Goal: Check status: Check status

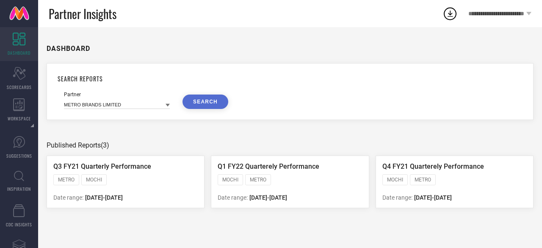
click at [22, 78] on icon "Scorecard" at bounding box center [19, 73] width 13 height 13
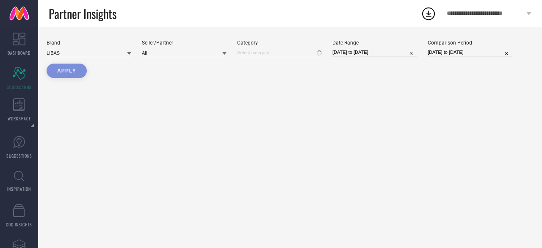
type input "All"
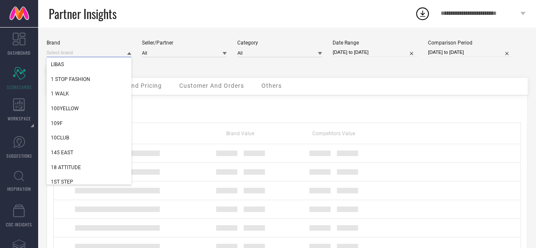
click at [62, 53] on input at bounding box center [89, 52] width 85 height 9
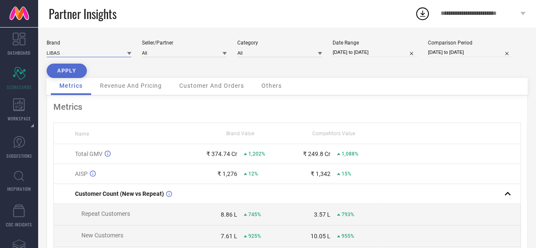
click at [62, 53] on input at bounding box center [89, 52] width 85 height 9
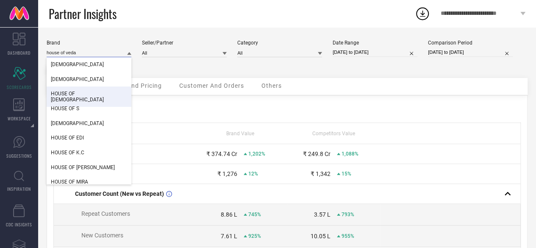
type input "house of veda"
click at [75, 94] on span "HOUSE OF VEDAS" at bounding box center [89, 97] width 76 height 12
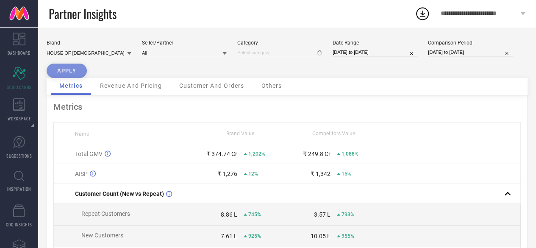
type input "All"
select select "3"
select select "2024"
select select "4"
select select "2024"
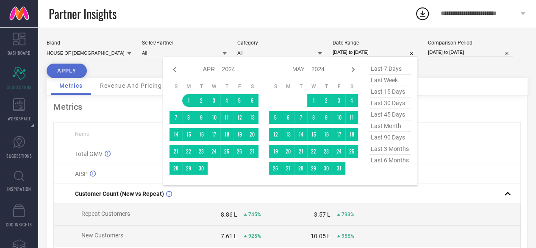
click at [342, 50] on input "01-04-2024 to 31-03-2025" at bounding box center [375, 52] width 85 height 9
click at [353, 68] on icon at bounding box center [353, 69] width 3 height 5
select select "4"
select select "2024"
select select "5"
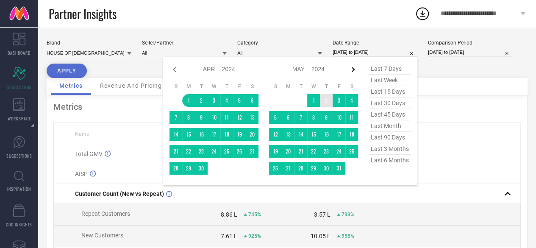
select select "2024"
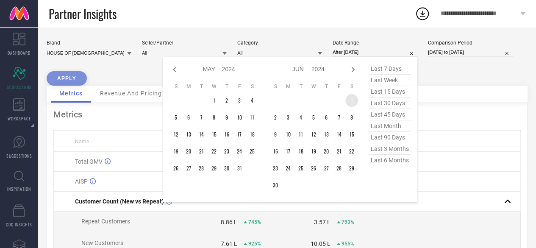
click at [352, 101] on td "1" at bounding box center [351, 100] width 13 height 13
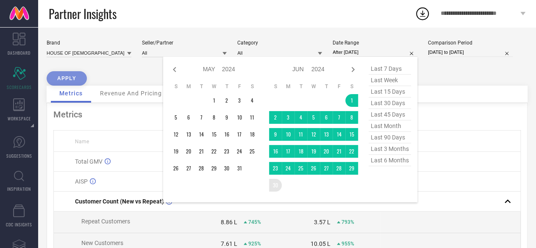
type input "[DATE] to [DATE]"
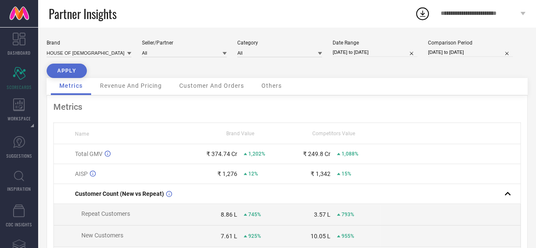
click at [75, 70] on button "APPLY" at bounding box center [67, 71] width 40 height 14
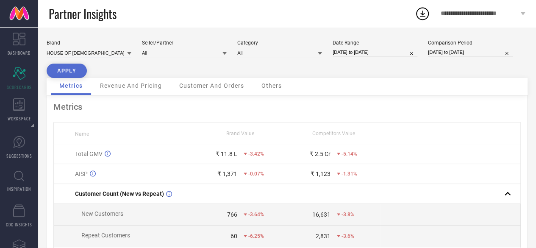
click at [84, 54] on input at bounding box center [89, 52] width 85 height 9
type input "l"
type input "Little surprice"
click at [68, 68] on button "APPLY" at bounding box center [67, 71] width 40 height 14
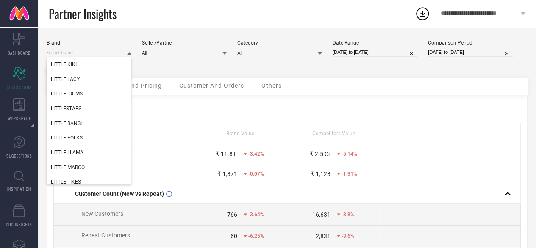
click at [86, 54] on input at bounding box center [89, 52] width 85 height 9
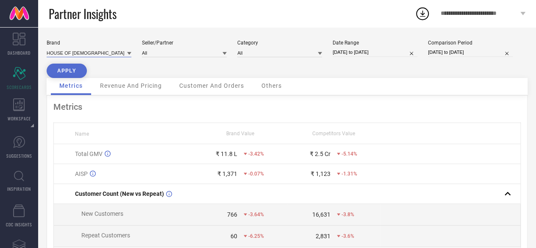
click at [86, 54] on input at bounding box center [89, 52] width 85 height 9
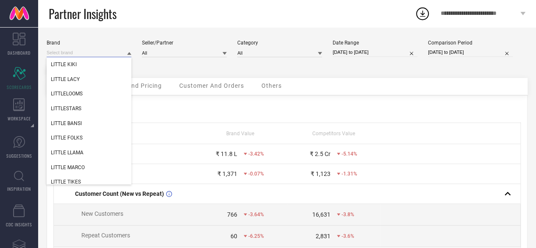
paste input "Little Surprise Box LLP"
type input "Little Surprise Box LLP"
click at [100, 62] on span "LITTLE SURPRISE BOX LLP" at bounding box center [81, 64] width 60 height 6
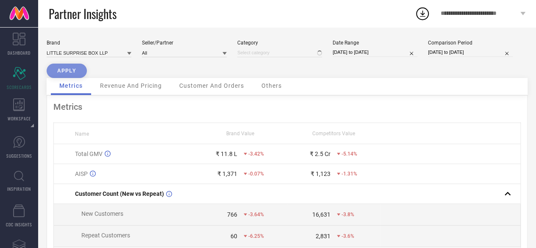
type input "All"
click at [69, 72] on button "APPLY" at bounding box center [67, 71] width 40 height 14
select select "5"
select select "2024"
select select "6"
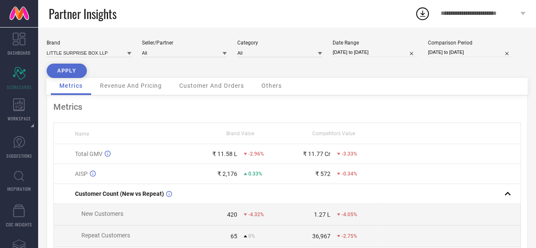
select select "2024"
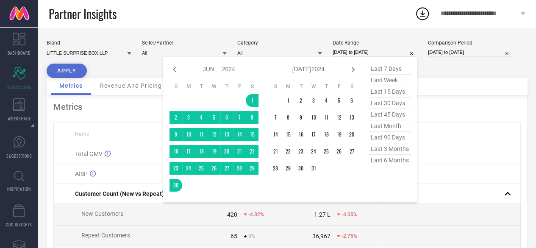
click at [349, 53] on input "01-06-2024 to 30-06-2024" at bounding box center [375, 52] width 85 height 9
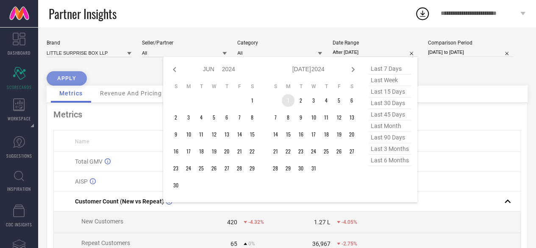
click at [287, 100] on td "1" at bounding box center [288, 100] width 13 height 13
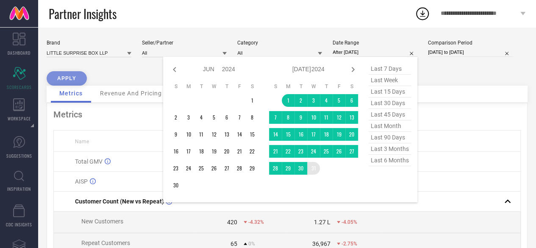
type input "[DATE] to [DATE]"
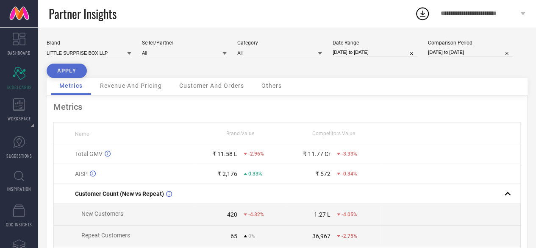
click at [65, 72] on button "APPLY" at bounding box center [67, 71] width 40 height 14
click at [252, 75] on div "Brand LITTLE SURPRISE BOX LLP Seller/Partner All Category All Date Range 01-07-…" at bounding box center [287, 59] width 481 height 38
select select "6"
select select "2024"
select select "7"
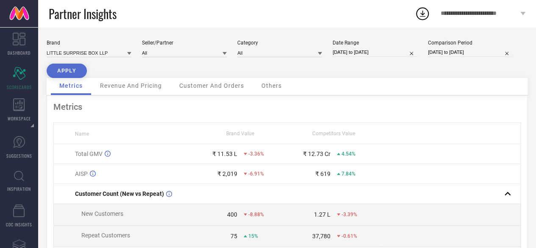
select select "2024"
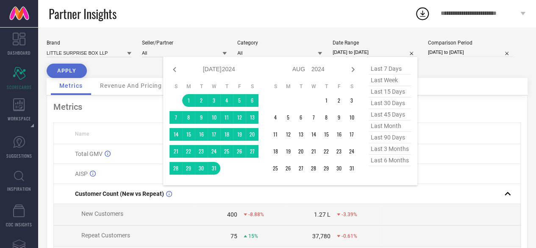
click at [340, 52] on input "[DATE] to [DATE]" at bounding box center [375, 52] width 85 height 9
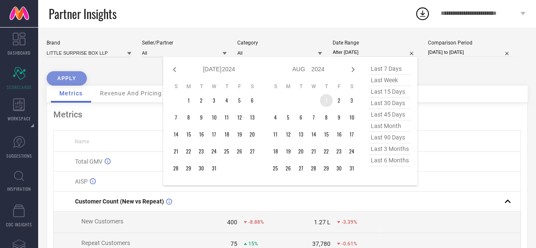
click at [324, 103] on td "1" at bounding box center [326, 100] width 13 height 13
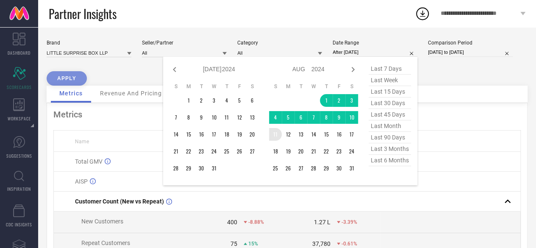
type input "01-08-2024 to 11-08-2024"
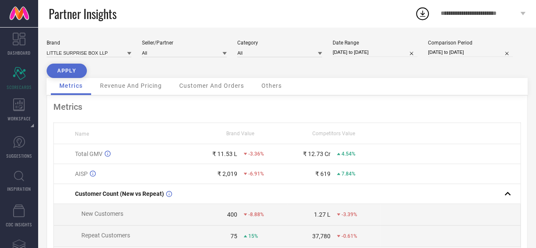
click at [68, 70] on button "APPLY" at bounding box center [67, 71] width 40 height 14
click at [205, 26] on div "Partner Insights" at bounding box center [232, 13] width 366 height 27
click at [171, 22] on div "Partner Insights" at bounding box center [232, 13] width 366 height 27
click at [97, 54] on input at bounding box center [89, 52] width 85 height 9
type input "showofff"
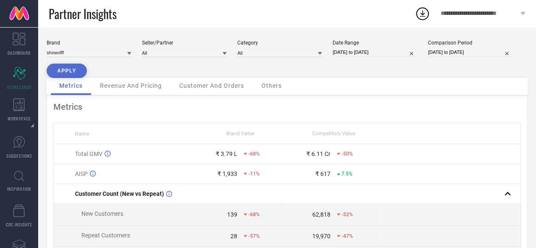
click at [235, 55] on div "Brand showofff Seller/Partner All Category All Date Range 01-08-2024 to 11-08-2…" at bounding box center [287, 59] width 481 height 38
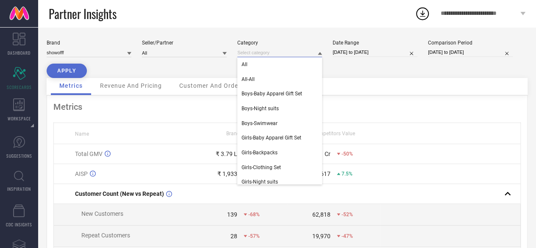
click at [247, 54] on input at bounding box center [279, 52] width 85 height 9
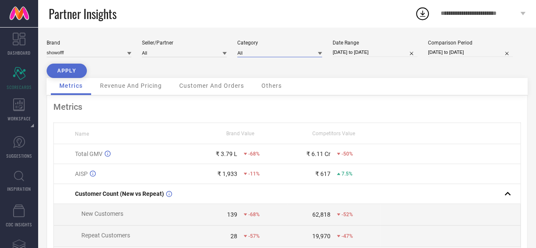
click at [247, 54] on input at bounding box center [279, 52] width 85 height 9
type input "s"
type input "S"
type input "SHRUG"
click at [71, 69] on button "APPLY" at bounding box center [67, 71] width 40 height 14
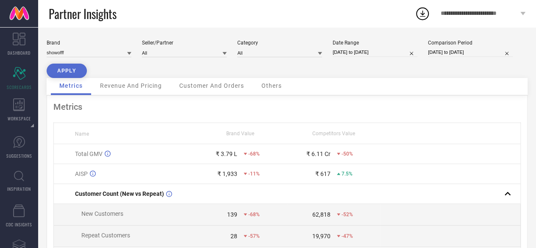
click at [307, 61] on div "Brand showofff Seller/Partner All Category All Date Range 01-08-2024 to 11-08-2…" at bounding box center [287, 59] width 481 height 38
click at [77, 54] on input at bounding box center [89, 52] width 85 height 9
paste input "GoSriKi"
type input "GoSriKi"
click at [60, 72] on button "APPLY" at bounding box center [67, 71] width 40 height 14
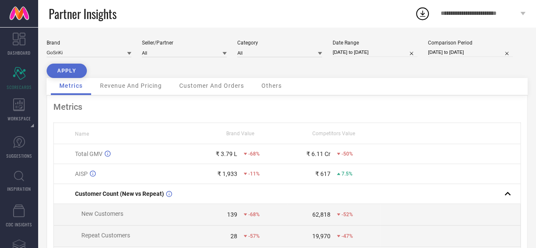
click at [64, 71] on button "APPLY" at bounding box center [67, 71] width 40 height 14
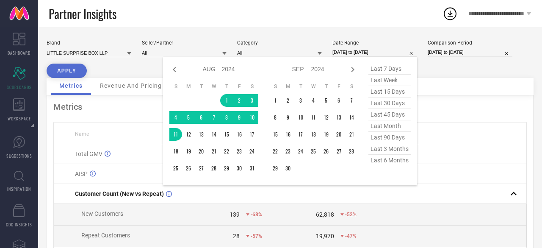
select select "7"
select select "2024"
select select "8"
select select "2024"
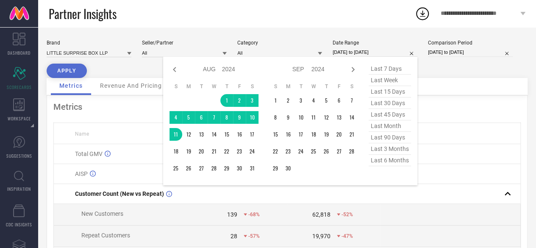
click at [337, 50] on input "01-08-2024 to 11-08-2024" at bounding box center [375, 52] width 85 height 9
click at [171, 72] on icon at bounding box center [174, 69] width 10 height 10
select select "6"
select select "2024"
select select "7"
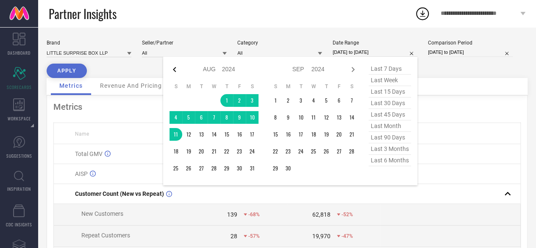
select select "2024"
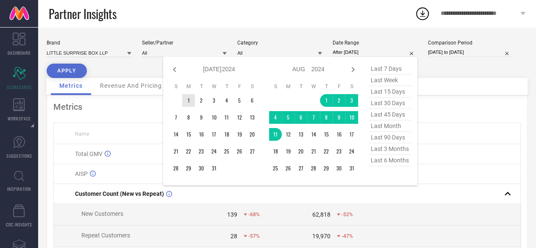
click at [190, 99] on td "1" at bounding box center [188, 100] width 13 height 13
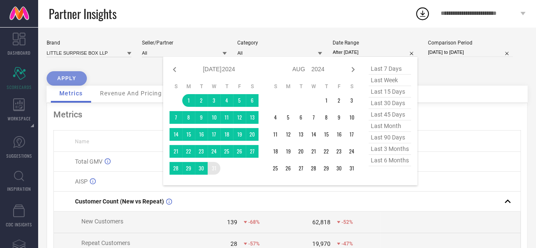
type input "[DATE] to [DATE]"
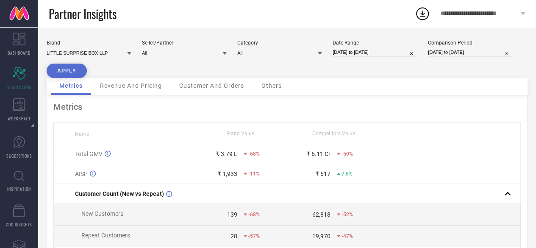
click at [61, 74] on button "APPLY" at bounding box center [67, 71] width 40 height 14
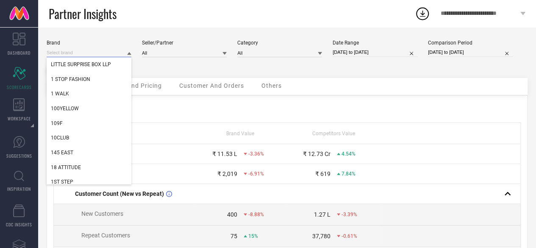
click at [97, 53] on input at bounding box center [89, 52] width 85 height 9
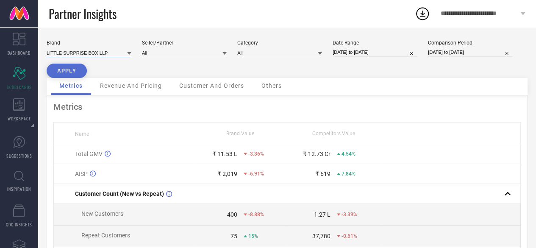
click at [97, 53] on input at bounding box center [89, 52] width 85 height 9
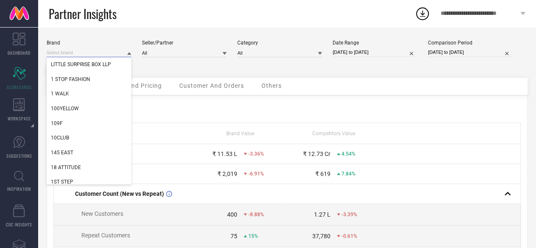
paste input "GoSriKi"
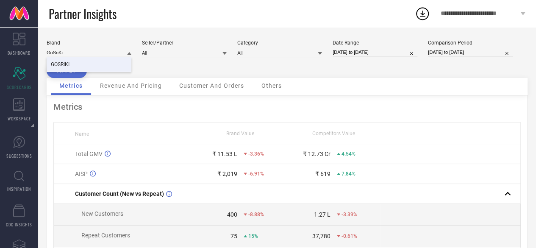
type input "GoSriKi"
click at [78, 66] on div "GOSRIKI" at bounding box center [89, 64] width 85 height 14
type input "All"
click at [66, 70] on button "APPLY" at bounding box center [67, 71] width 40 height 14
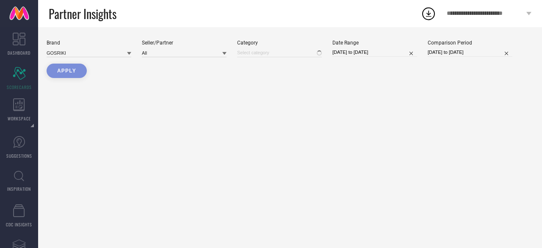
type input "All"
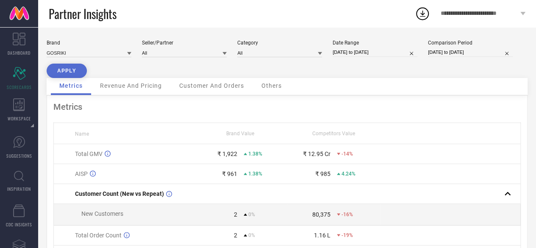
click at [64, 71] on button "APPLY" at bounding box center [67, 71] width 40 height 14
select select "6"
select select "2024"
select select "7"
select select "2024"
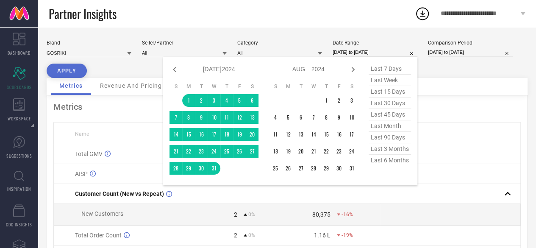
click at [347, 53] on input "01-07-2024 to 31-07-2024" at bounding box center [375, 52] width 85 height 9
click at [176, 70] on icon at bounding box center [174, 69] width 10 height 10
select select "5"
select select "2024"
select select "6"
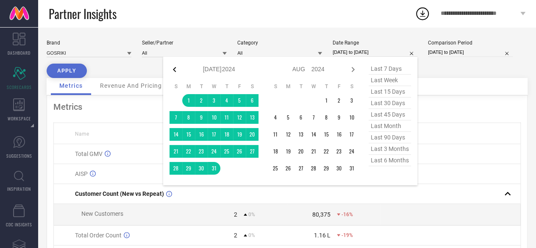
select select "2024"
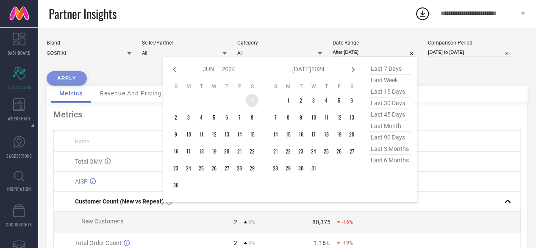
click at [252, 99] on td "1" at bounding box center [252, 100] width 13 height 13
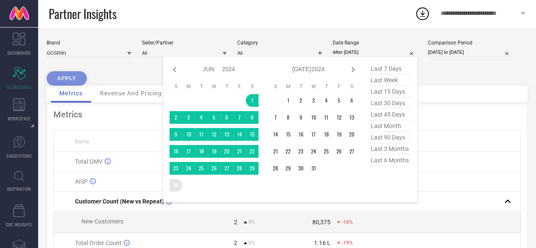
type input "[DATE] to [DATE]"
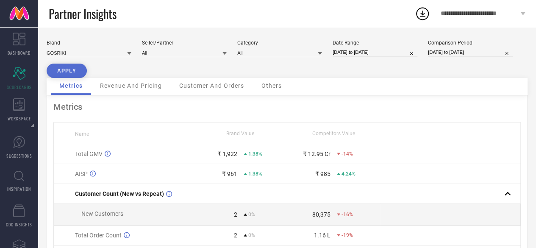
click at [68, 73] on button "APPLY" at bounding box center [67, 71] width 40 height 14
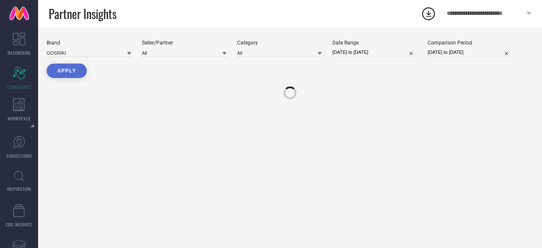
click at [68, 73] on button "APPLY" at bounding box center [67, 71] width 40 height 14
type input "All"
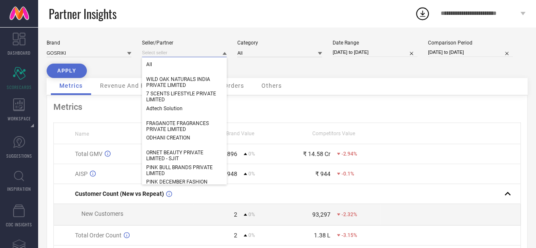
click at [193, 54] on input at bounding box center [184, 52] width 85 height 9
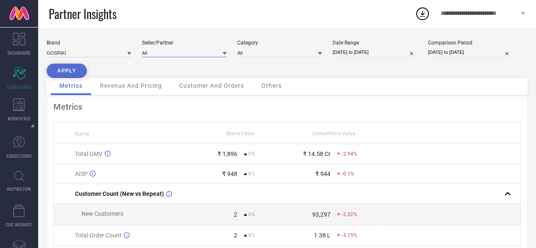
click at [165, 54] on input at bounding box center [184, 52] width 85 height 9
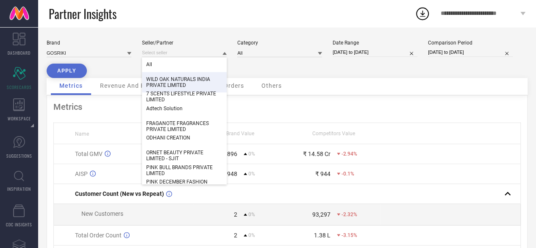
click at [150, 79] on span "WILD OAK NATURALS INDIA PRIVATE LIMITED" at bounding box center [184, 82] width 76 height 12
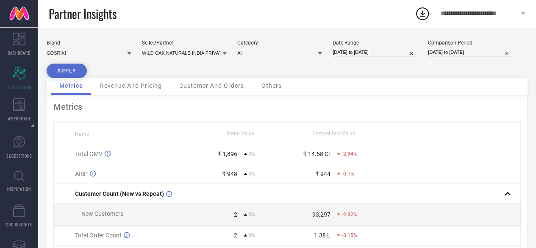
click at [75, 71] on button "APPLY" at bounding box center [67, 71] width 40 height 14
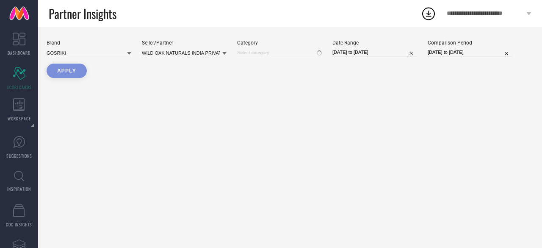
type input "All"
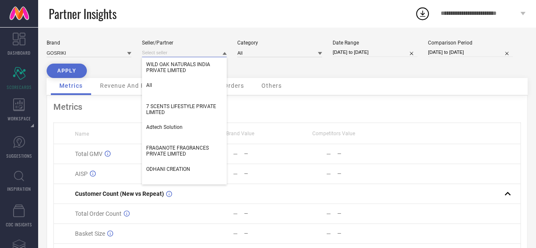
click at [181, 52] on input at bounding box center [184, 52] width 85 height 9
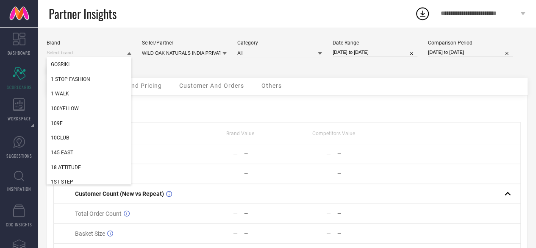
click at [111, 55] on input at bounding box center [89, 52] width 85 height 9
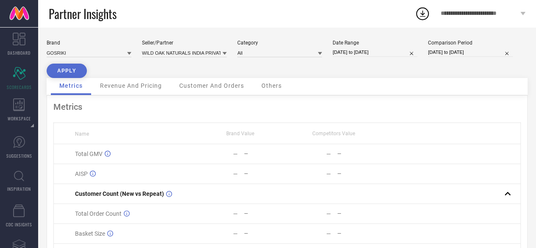
click at [58, 72] on button "APPLY" at bounding box center [67, 71] width 40 height 14
select select "5"
select select "2024"
select select "6"
select select "2024"
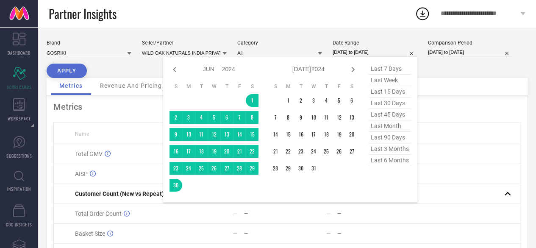
click at [341, 51] on input "01-06-2024 to 30-06-2024" at bounding box center [375, 52] width 85 height 9
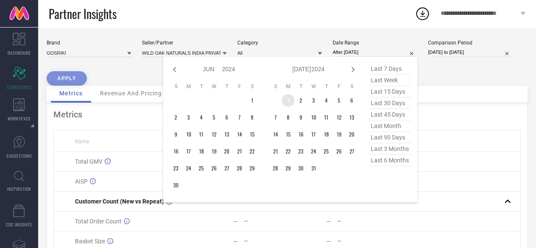
click at [287, 102] on td "1" at bounding box center [288, 100] width 13 height 13
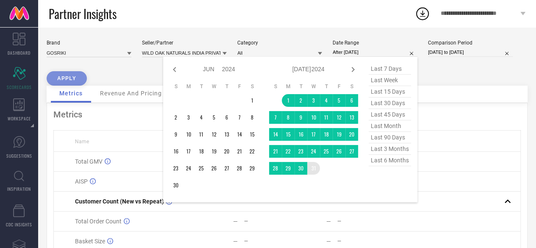
type input "[DATE] to [DATE]"
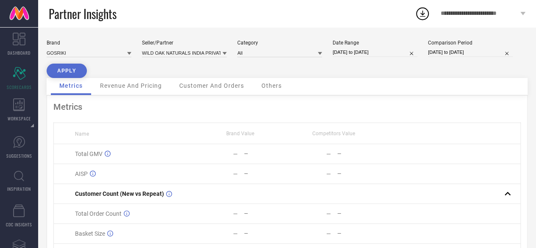
click at [58, 67] on button "APPLY" at bounding box center [67, 71] width 40 height 14
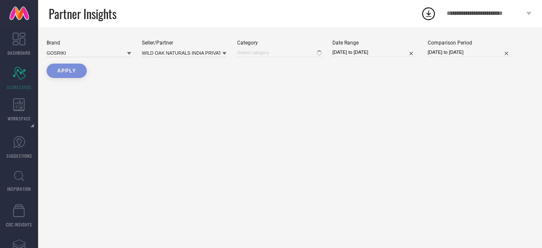
type input "All"
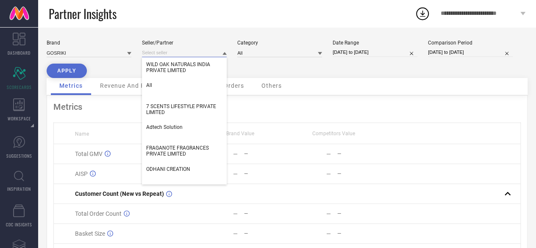
click at [181, 53] on input at bounding box center [184, 52] width 85 height 9
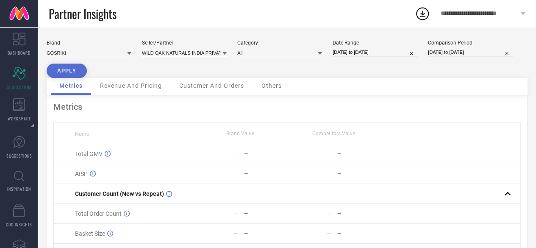
click at [181, 53] on input at bounding box center [184, 52] width 85 height 9
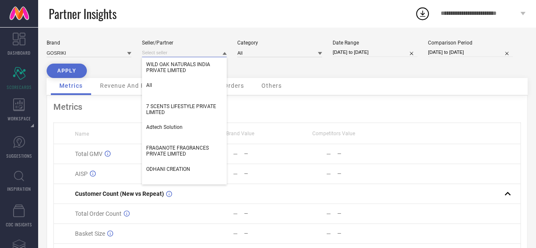
click at [181, 53] on input at bounding box center [184, 52] width 85 height 9
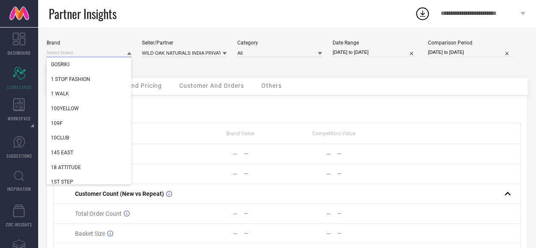
click at [105, 55] on input at bounding box center [89, 52] width 85 height 9
click at [75, 67] on div "GOSRIKI" at bounding box center [89, 64] width 85 height 14
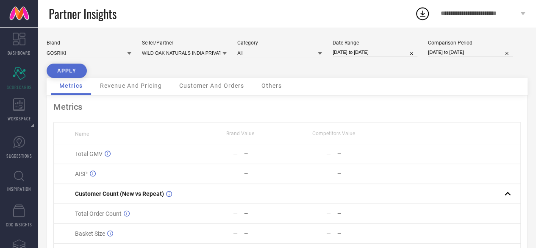
click at [56, 71] on button "APPLY" at bounding box center [67, 71] width 40 height 14
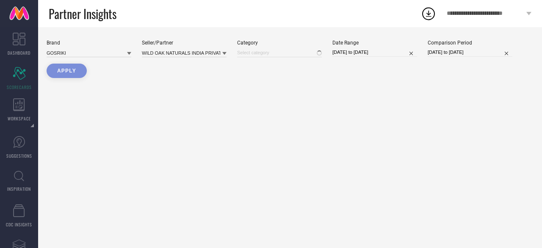
type input "All"
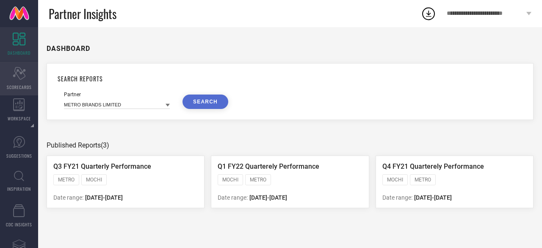
click at [19, 77] on icon "Scorecard" at bounding box center [19, 73] width 13 height 13
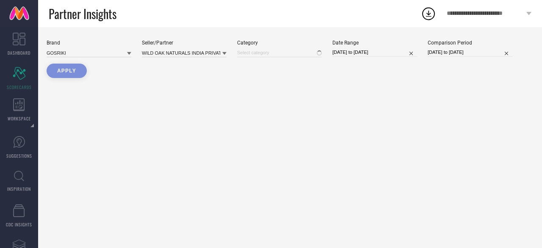
type input "All"
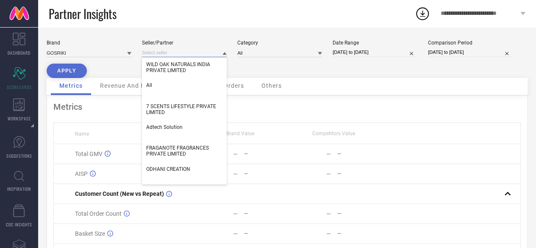
click at [174, 50] on input at bounding box center [184, 52] width 85 height 9
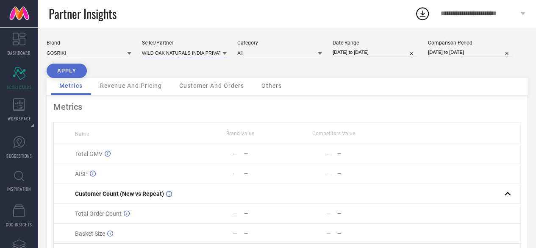
click at [174, 50] on input at bounding box center [184, 52] width 85 height 9
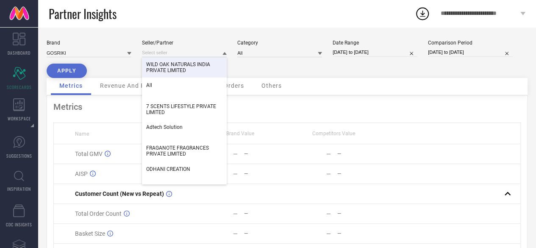
click at [53, 68] on button "APPLY" at bounding box center [67, 71] width 40 height 14
click at [170, 54] on input at bounding box center [184, 52] width 85 height 9
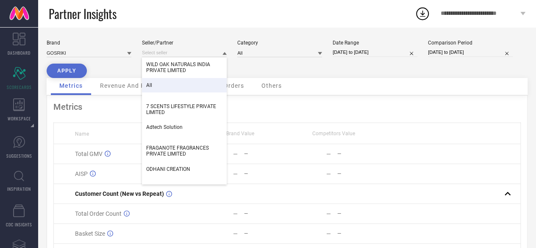
click at [156, 85] on div "All" at bounding box center [184, 85] width 85 height 14
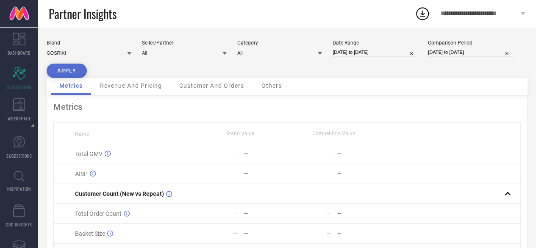
click at [62, 72] on button "APPLY" at bounding box center [67, 71] width 40 height 14
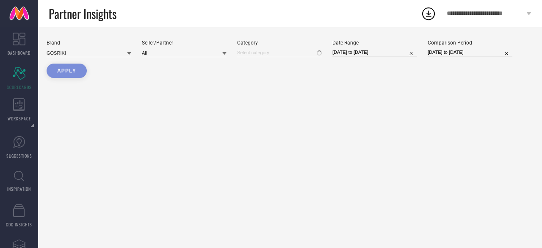
type input "All"
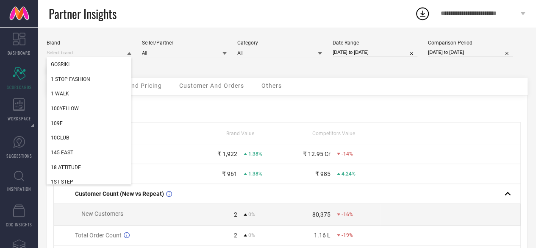
click at [84, 50] on input at bounding box center [89, 52] width 85 height 9
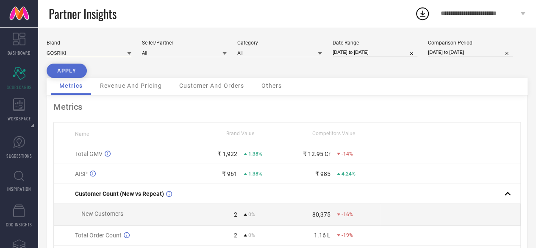
click at [84, 50] on input at bounding box center [89, 52] width 85 height 9
type input "POWERSUTRA"
click at [75, 60] on div "POWERSUTRA" at bounding box center [89, 64] width 85 height 14
type input "All"
click at [66, 70] on button "APPLY" at bounding box center [67, 71] width 40 height 14
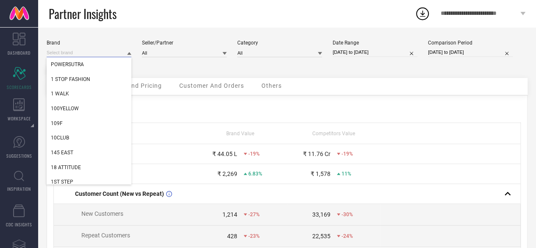
click at [102, 53] on input at bounding box center [89, 52] width 85 height 9
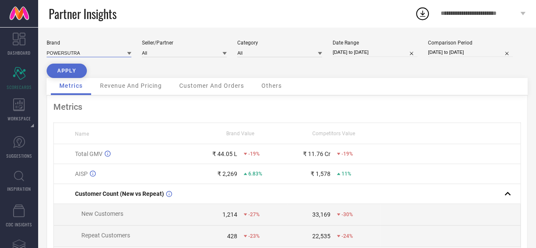
click at [102, 53] on input at bounding box center [89, 52] width 85 height 9
type input "GOSR"
click at [123, 65] on div "GOSRIKI" at bounding box center [89, 64] width 85 height 14
type input "All"
click at [75, 73] on button "APPLY" at bounding box center [67, 71] width 40 height 14
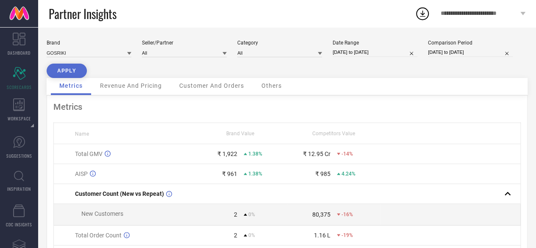
click at [231, 153] on div "₹ 1,922" at bounding box center [227, 153] width 20 height 7
click at [326, 99] on div "Metrics Name Brand Value Competitors Value Total GMV ₹ 1,922 1.38% ₹ 12.95 Cr -…" at bounding box center [287, 210] width 481 height 231
click at [230, 158] on td "₹ 1,922 1.38%" at bounding box center [240, 154] width 93 height 20
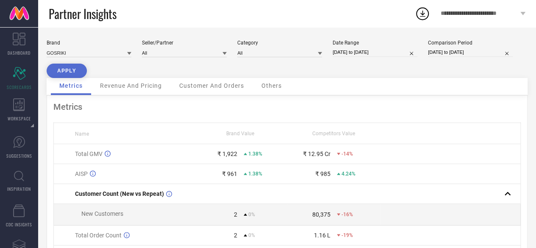
click at [318, 156] on div "₹ 12.95 Cr" at bounding box center [317, 153] width 28 height 7
click at [133, 92] on div "Revenue And Pricing" at bounding box center [130, 86] width 79 height 17
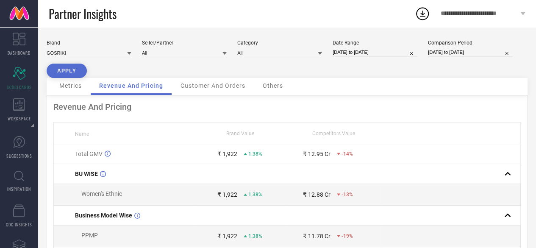
click at [231, 155] on div "₹ 1,922" at bounding box center [227, 153] width 20 height 7
click at [315, 155] on div "₹ 12.95 Cr" at bounding box center [317, 153] width 28 height 7
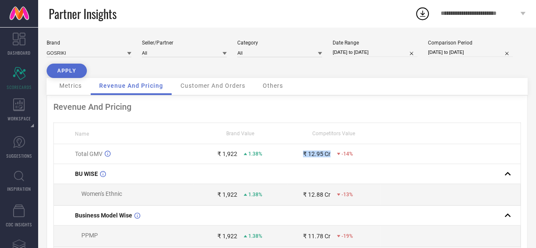
click at [315, 155] on div "₹ 12.95 Cr" at bounding box center [317, 153] width 28 height 7
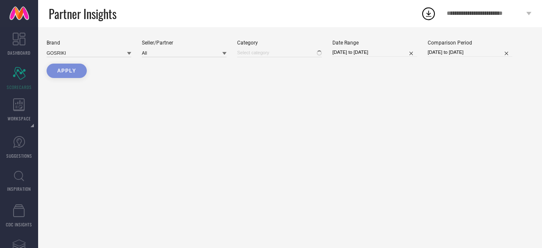
type input "All"
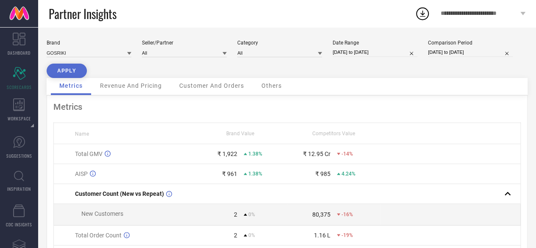
click at [64, 71] on button "APPLY" at bounding box center [67, 71] width 40 height 14
click at [265, 31] on div "Brand GOSRIKI Seller/Partner All Category All Date Range [DATE] to [DATE] Compa…" at bounding box center [287, 183] width 498 height 312
